Goal: Find specific page/section: Find specific page/section

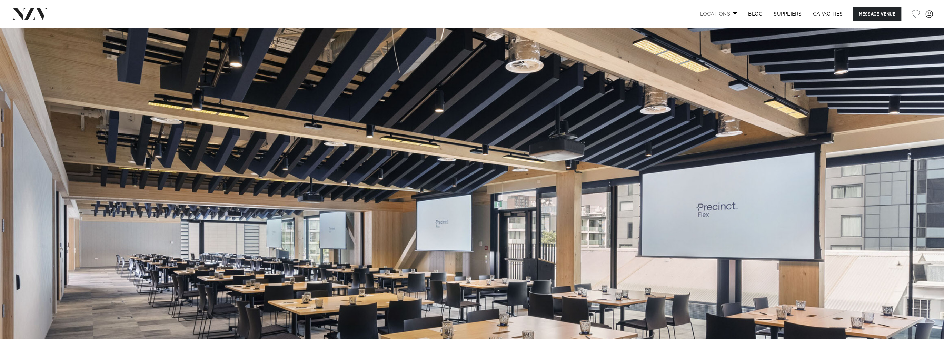
click at [714, 13] on link "Locations" at bounding box center [719, 14] width 48 height 15
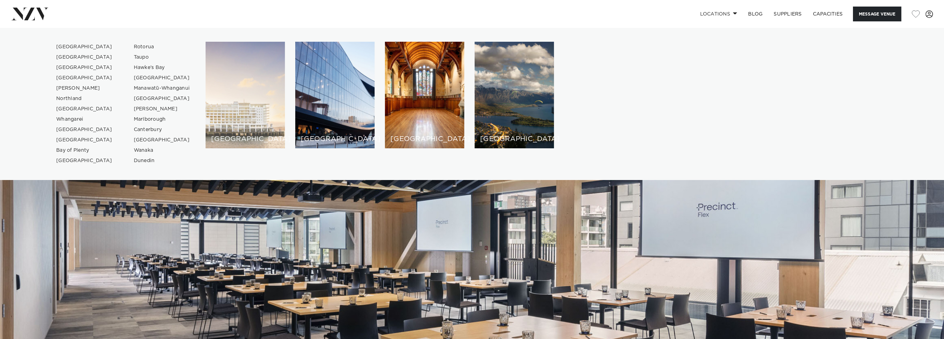
click at [250, 110] on div "[GEOGRAPHIC_DATA]" at bounding box center [245, 95] width 79 height 107
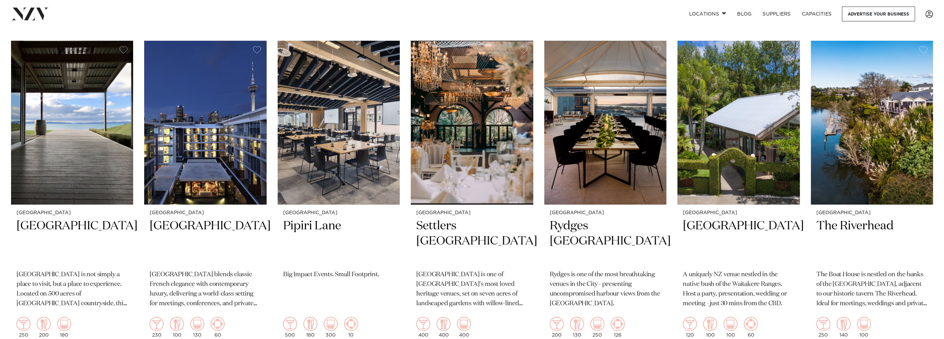
scroll to position [587, 0]
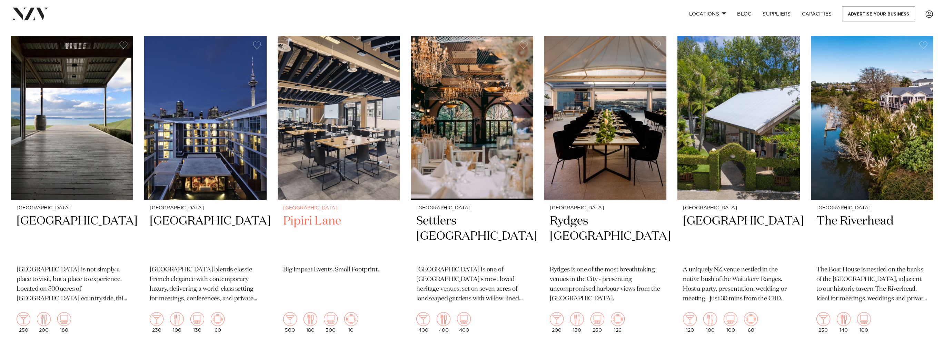
click at [318, 214] on h2 "Pipiri Lane" at bounding box center [338, 237] width 111 height 47
